Goal: Task Accomplishment & Management: Complete application form

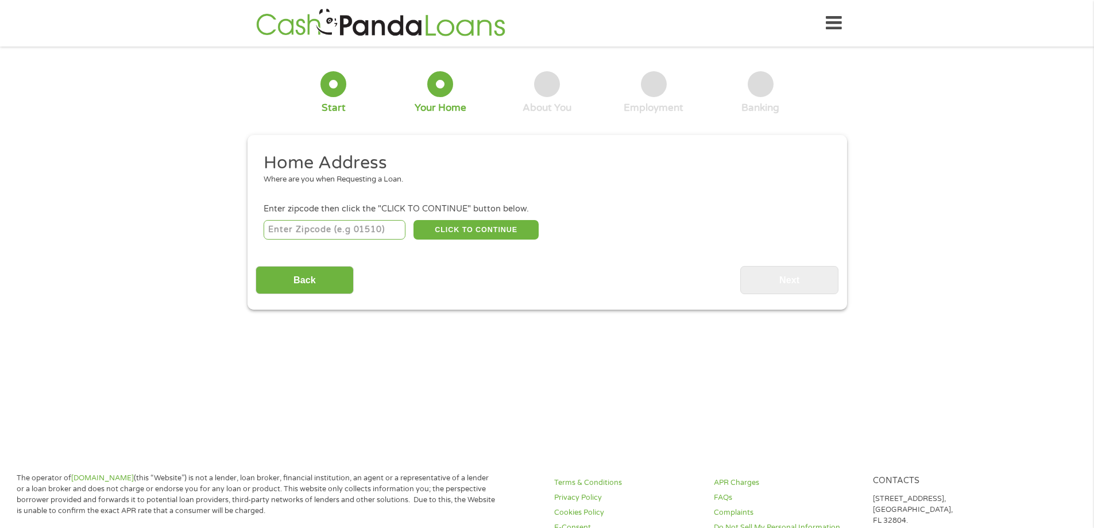
click at [306, 224] on input "number" at bounding box center [335, 230] width 142 height 20
type input "39305"
click at [311, 267] on input "Back" at bounding box center [305, 280] width 98 height 28
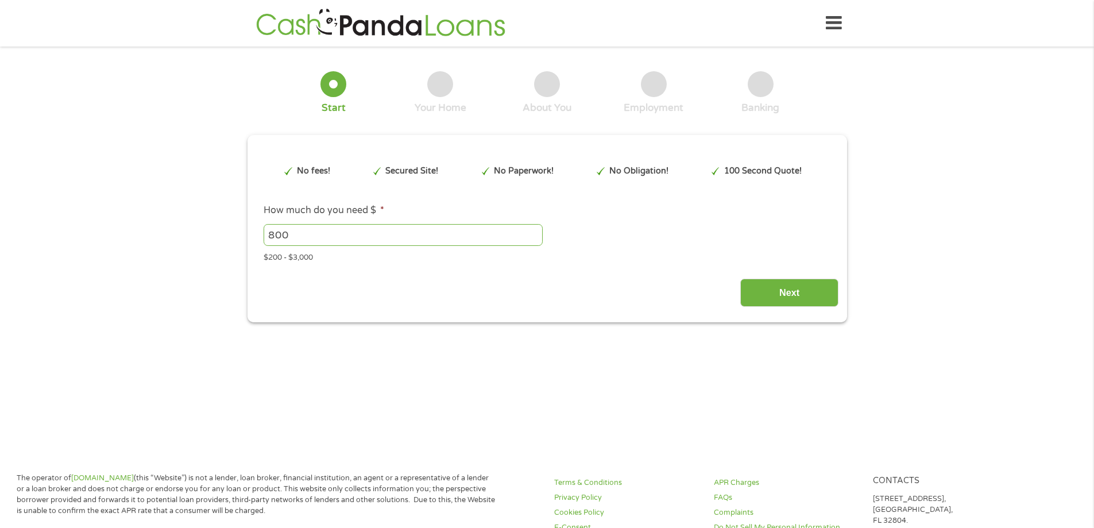
scroll to position [5, 5]
click at [455, 222] on div "800 Please enter a number from 200 to 3000 ." at bounding box center [547, 235] width 566 height 26
click at [770, 284] on input "Next" at bounding box center [790, 293] width 98 height 28
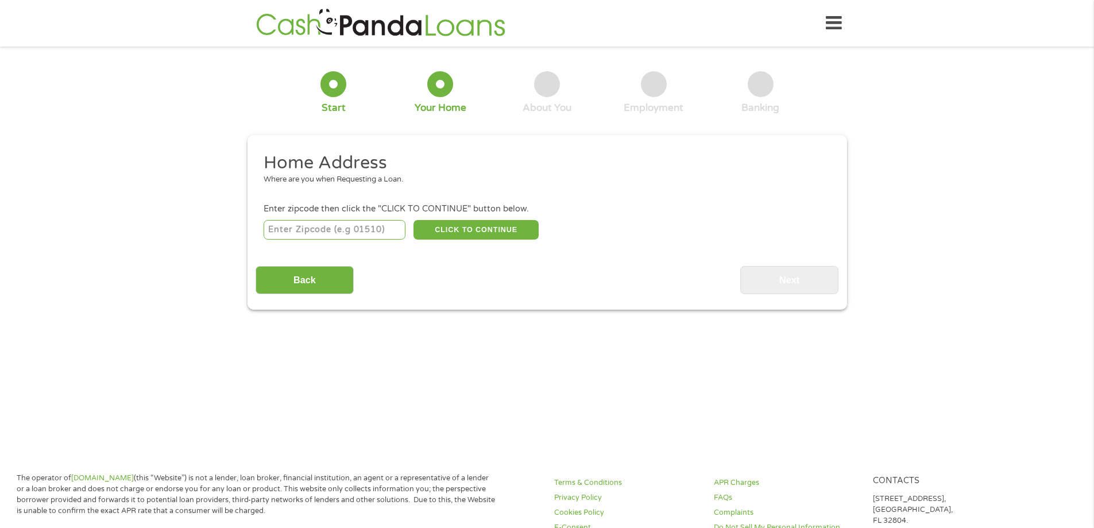
click at [367, 230] on input "number" at bounding box center [335, 230] width 142 height 20
type input "39305"
click at [462, 229] on button "CLICK TO CONTINUE" at bounding box center [476, 230] width 125 height 20
type input "39305"
type input "Meridian"
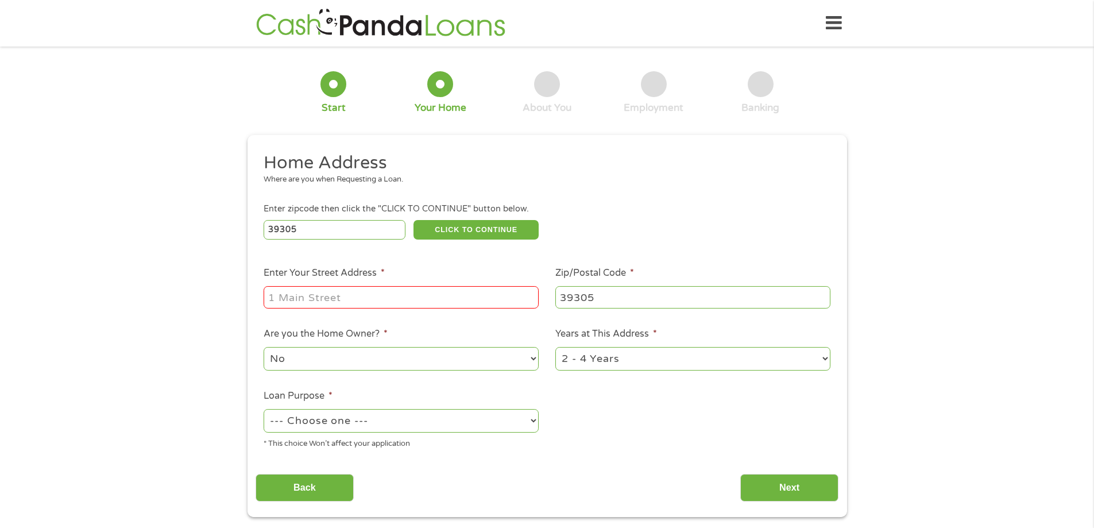
click at [434, 302] on input "Enter Your Street Address *" at bounding box center [401, 297] width 275 height 22
type input "[STREET_ADDRESS]"
click at [494, 363] on select "No Yes" at bounding box center [401, 359] width 275 height 24
click at [495, 363] on select "No Yes" at bounding box center [401, 359] width 275 height 24
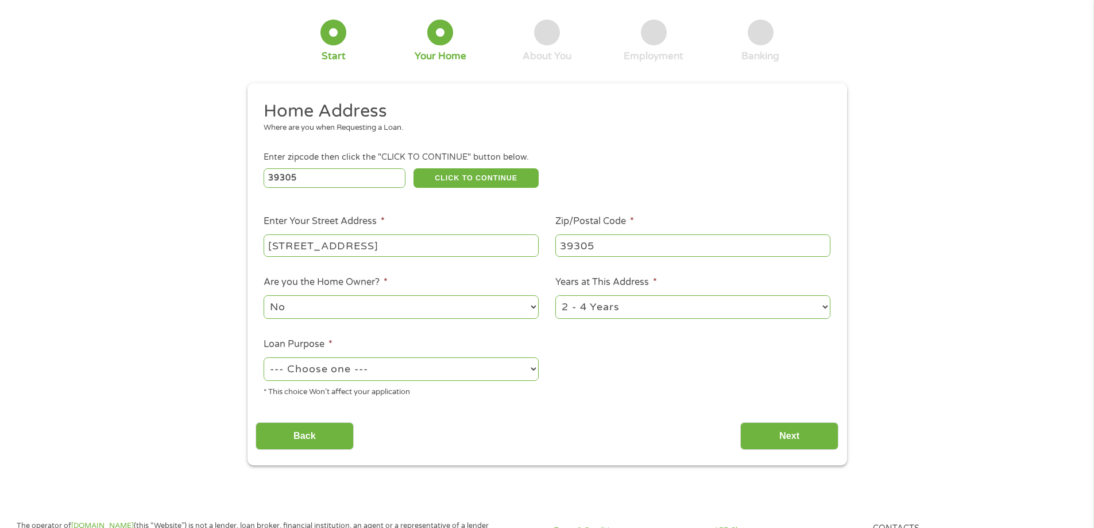
scroll to position [115, 0]
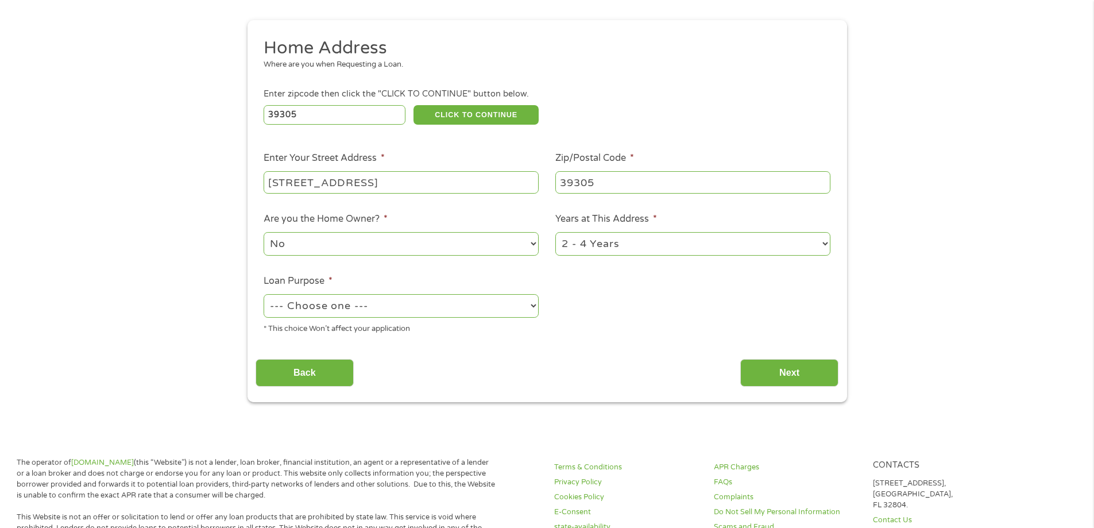
click at [496, 307] on select "--- Choose one --- Pay Bills Debt Consolidation Home Improvement Major Purchase…" at bounding box center [401, 306] width 275 height 24
select select "paybills"
click at [264, 294] on select "--- Choose one --- Pay Bills Debt Consolidation Home Improvement Major Purchase…" at bounding box center [401, 306] width 275 height 24
click at [803, 365] on input "Next" at bounding box center [790, 373] width 98 height 28
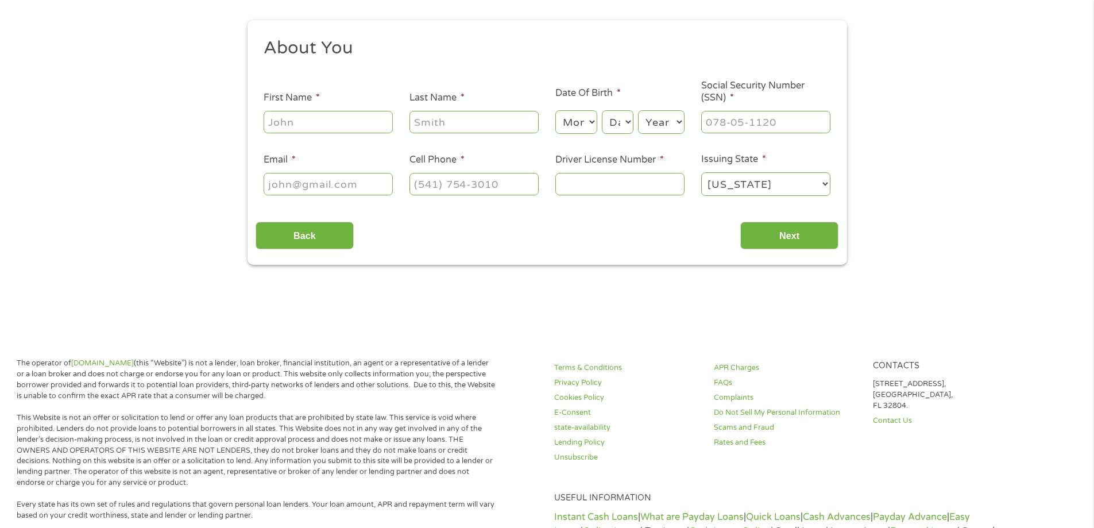
scroll to position [0, 0]
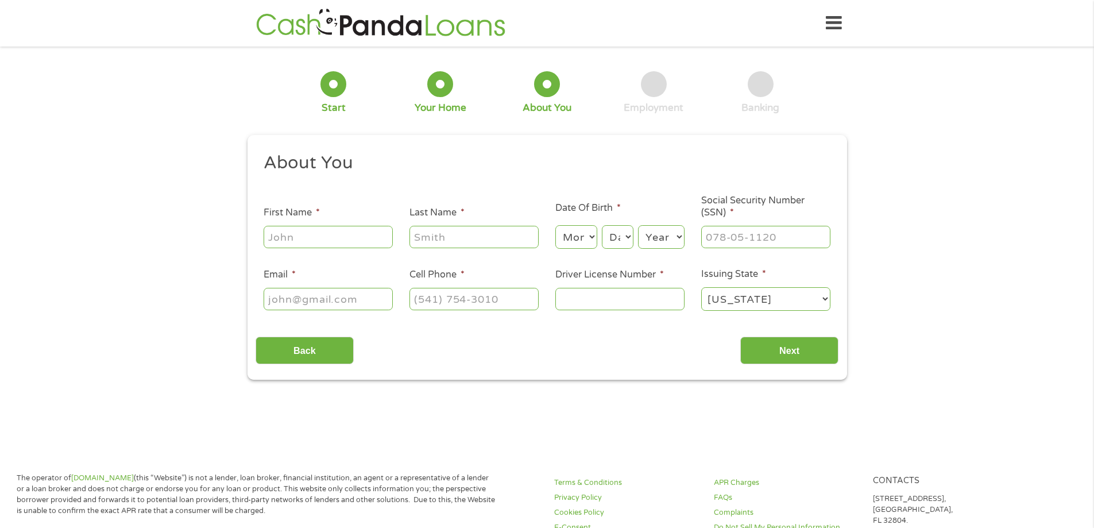
click at [338, 230] on input "First Name *" at bounding box center [328, 237] width 129 height 22
type input "[PERSON_NAME]"
type input "King"
type input "[PHONE_NUMBER]"
click at [335, 300] on input "Email *" at bounding box center [328, 299] width 129 height 22
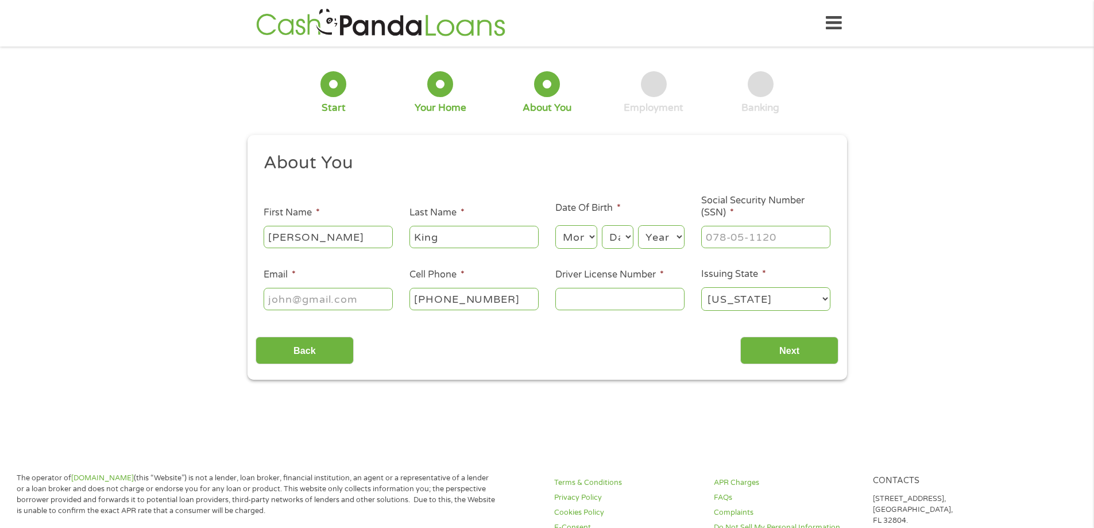
type input "___-__-____"
click at [770, 236] on input "___-__-____" at bounding box center [765, 237] width 129 height 22
click at [614, 297] on input "Driver License Number *" at bounding box center [620, 299] width 129 height 22
